Goal: Information Seeking & Learning: Learn about a topic

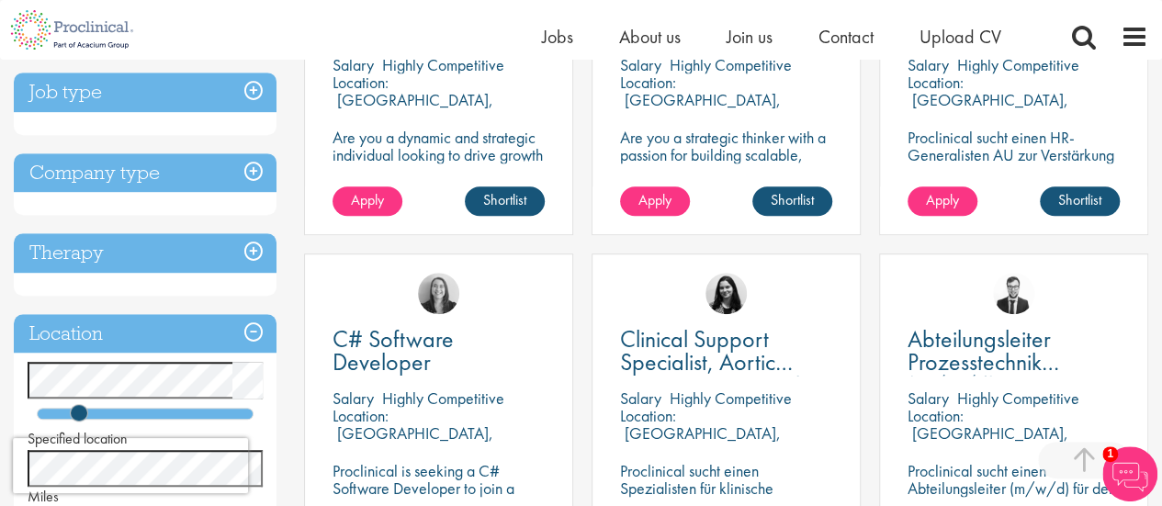
scroll to position [643, 0]
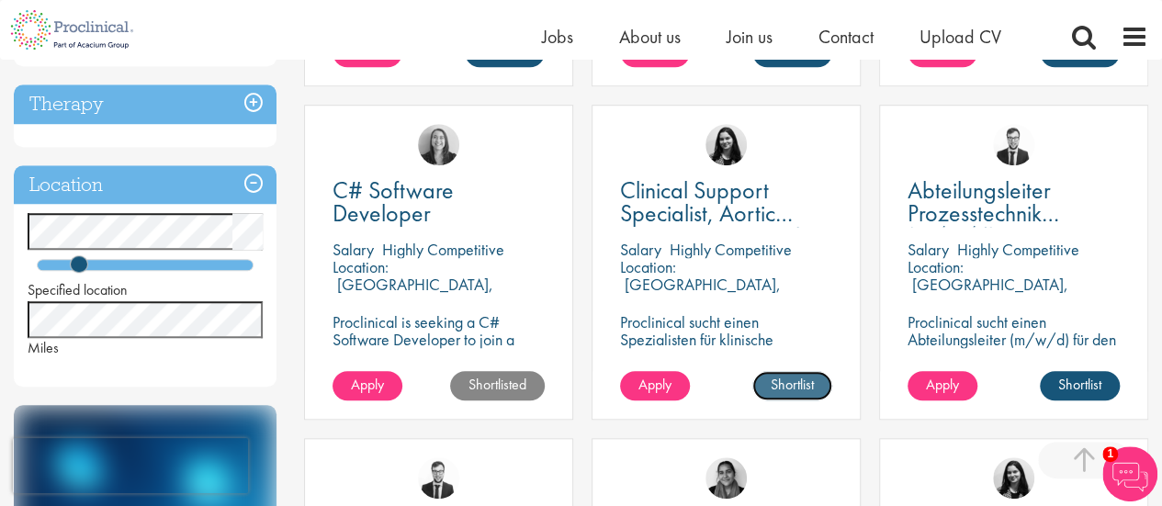
click at [790, 381] on link "Shortlist" at bounding box center [792, 385] width 80 height 29
click at [790, 381] on link "Shortlisted" at bounding box center [784, 385] width 95 height 29
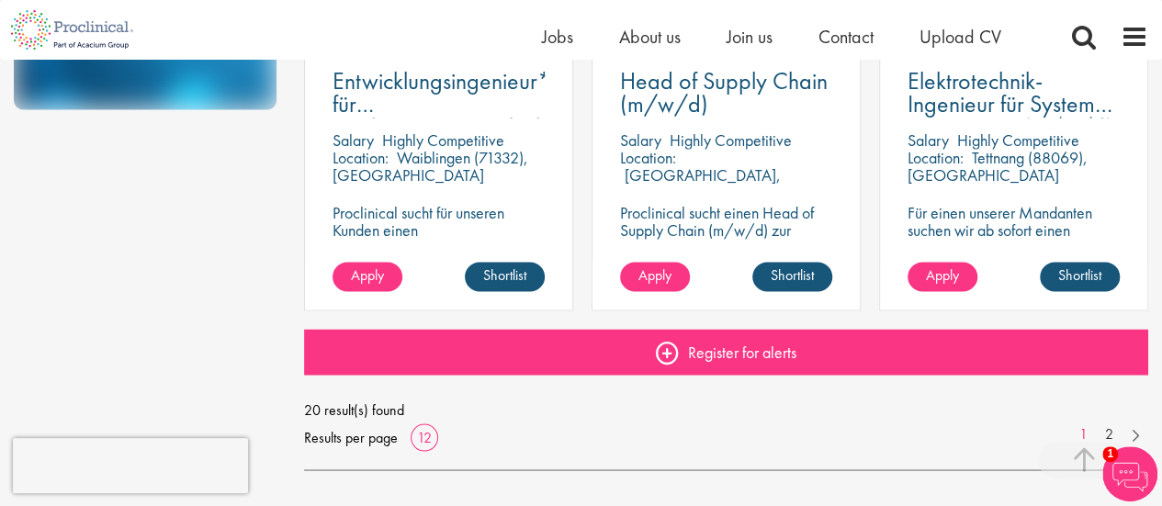
scroll to position [1378, 0]
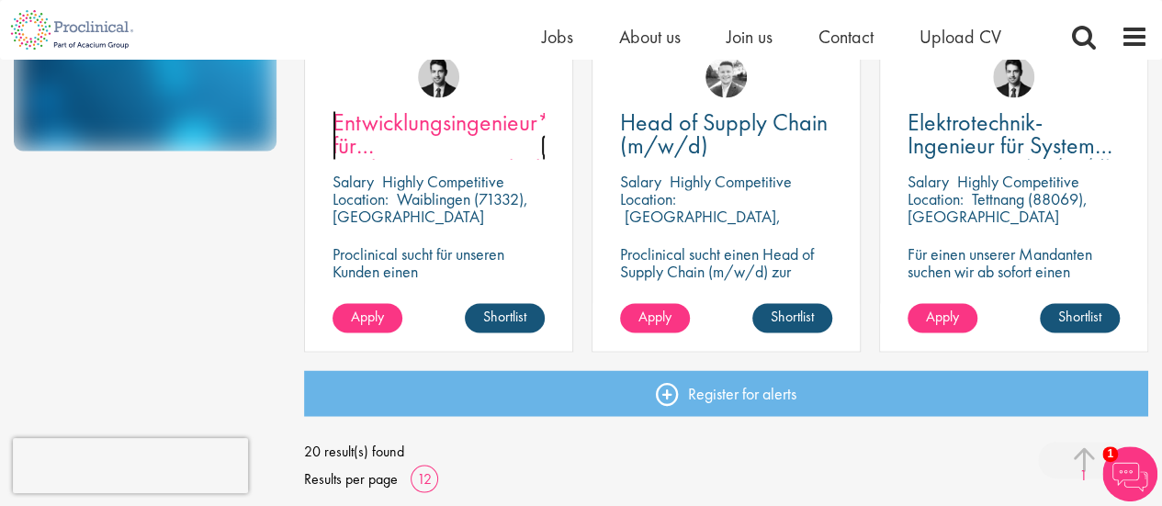
click at [397, 143] on link "Entwicklungsingenieur*in für Hochspannungstechnik (m/w/d)" at bounding box center [438, 134] width 212 height 46
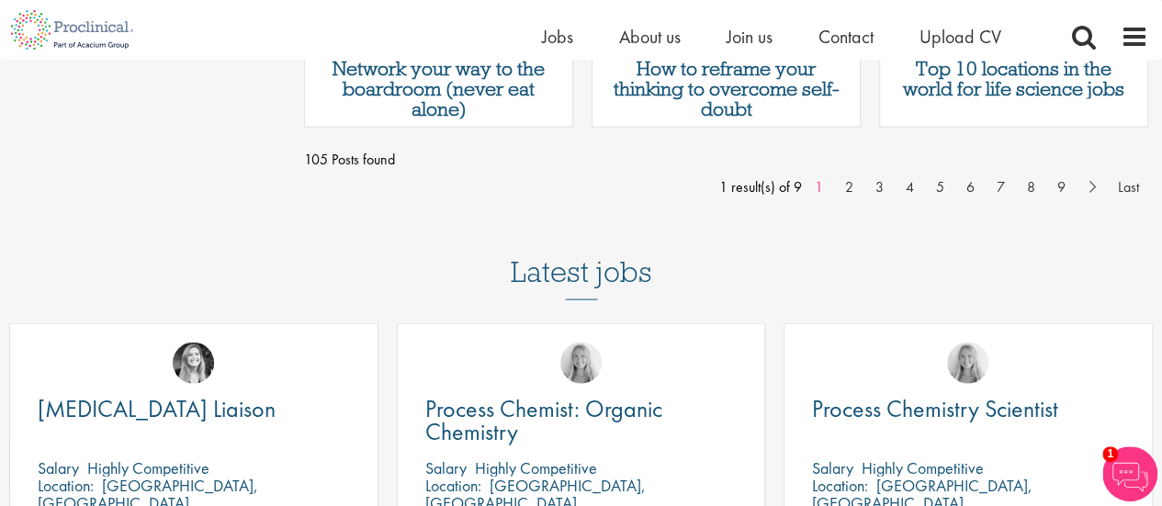
scroll to position [1929, 0]
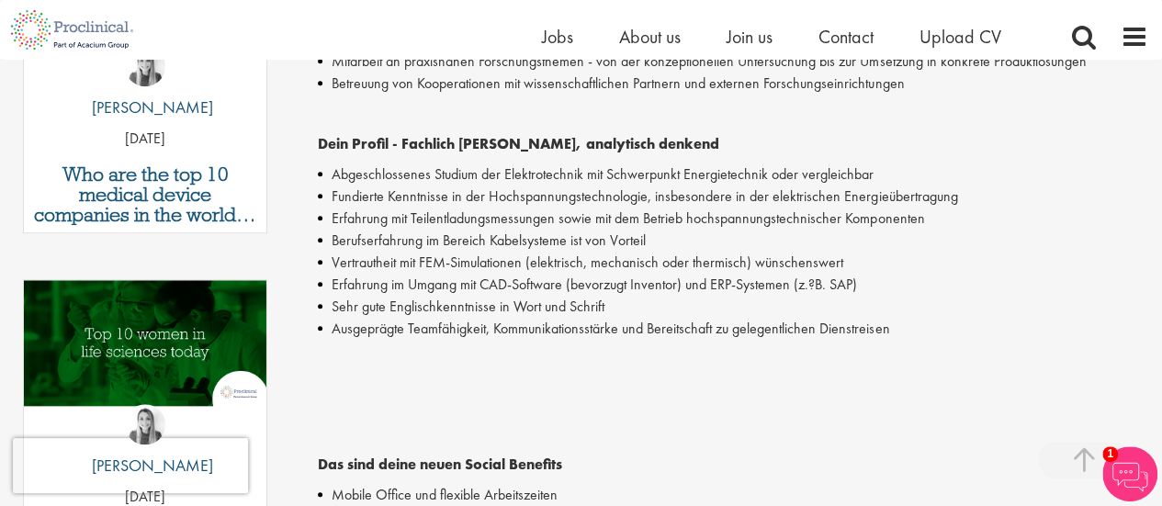
scroll to position [1010, 0]
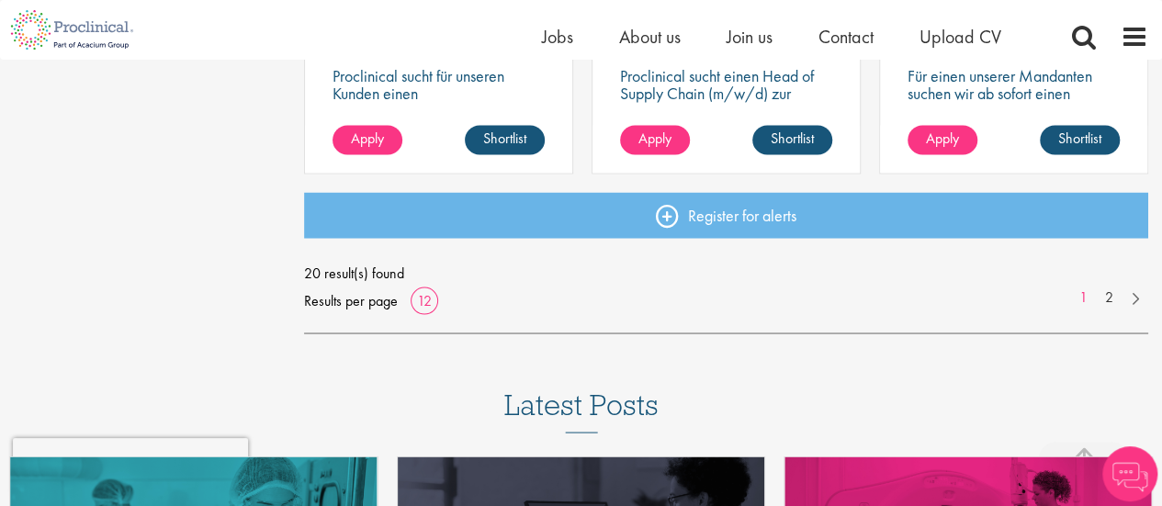
scroll to position [1561, 0]
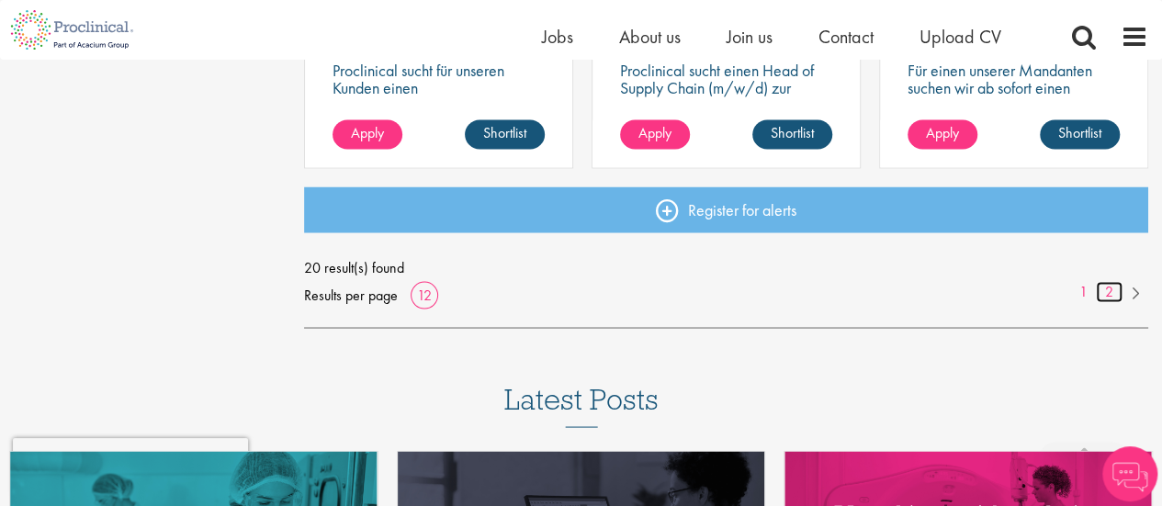
click at [1107, 293] on link "2" at bounding box center [1109, 291] width 27 height 21
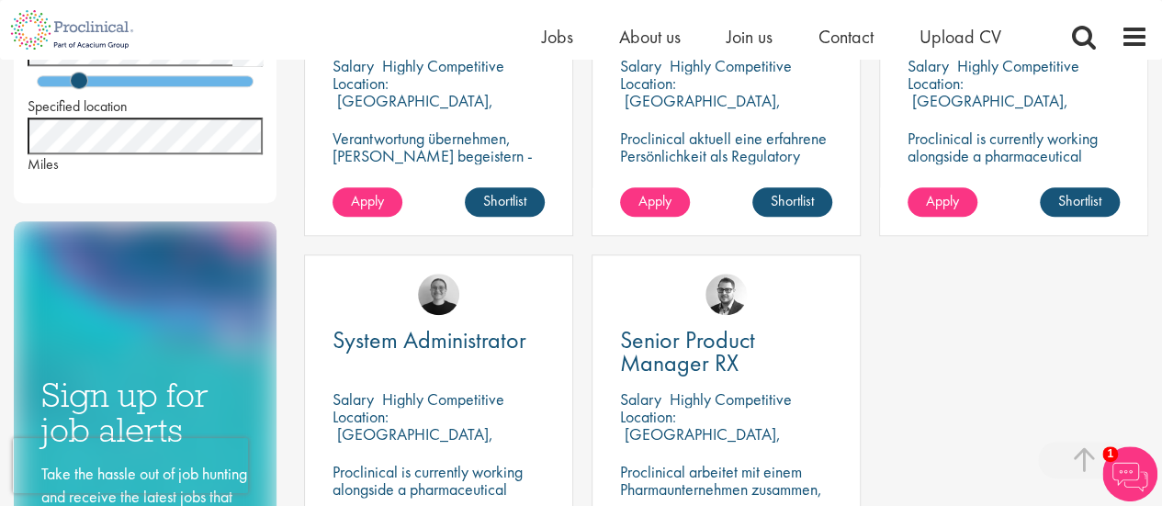
scroll to position [1102, 0]
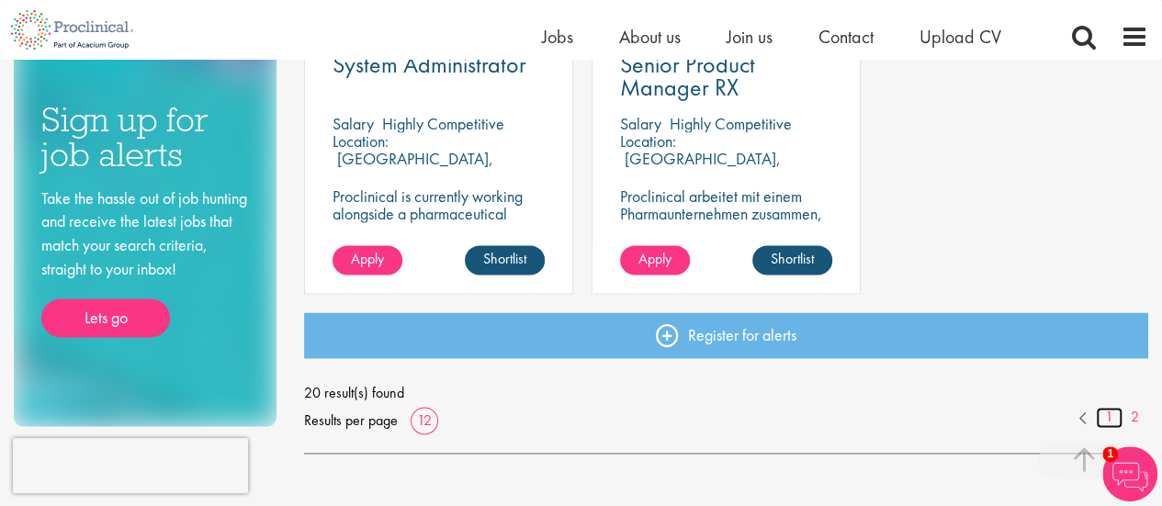
click at [1109, 419] on link "1" at bounding box center [1109, 417] width 27 height 21
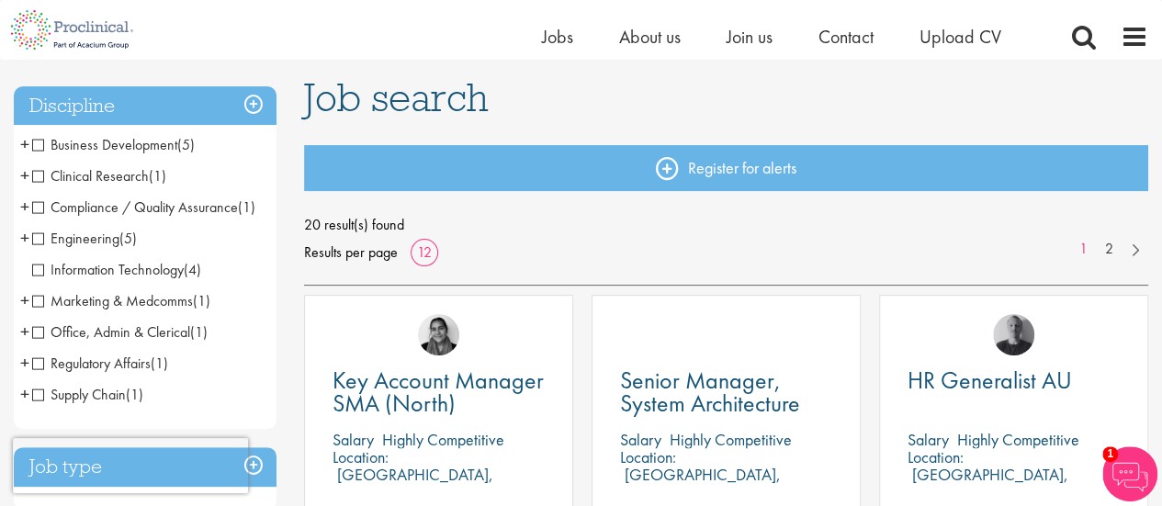
scroll to position [92, 0]
